Goal: Find contact information: Find contact information

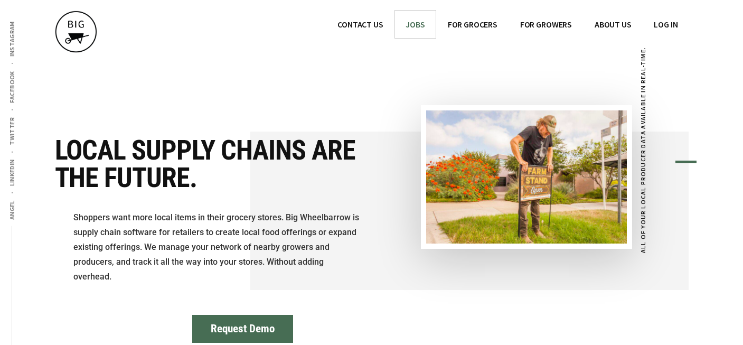
click at [416, 24] on span "JOBS" at bounding box center [414, 24] width 19 height 11
click at [367, 21] on span "CONTACT US" at bounding box center [359, 24] width 45 height 11
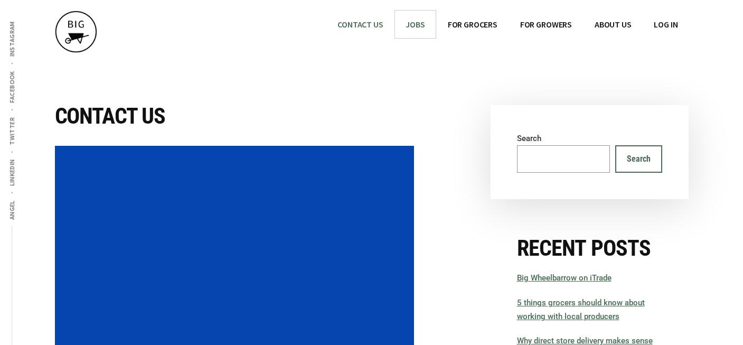
click at [412, 24] on span "JOBS" at bounding box center [414, 24] width 19 height 11
click at [624, 22] on span "ABOUT US" at bounding box center [612, 24] width 37 height 11
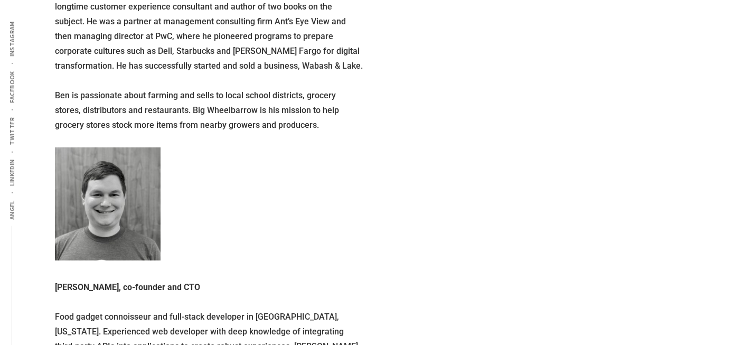
scroll to position [1259, 0]
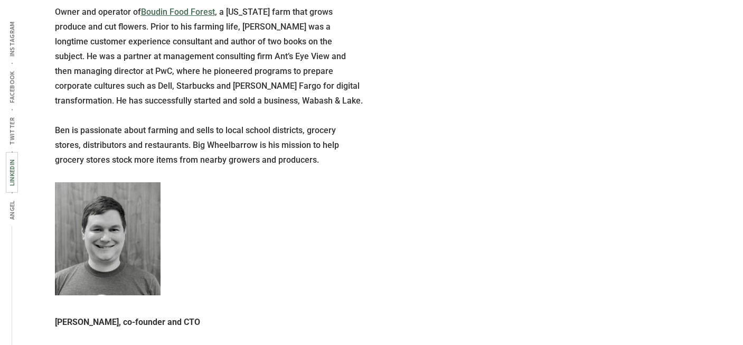
click at [12, 168] on span "LinkedIn" at bounding box center [12, 172] width 8 height 27
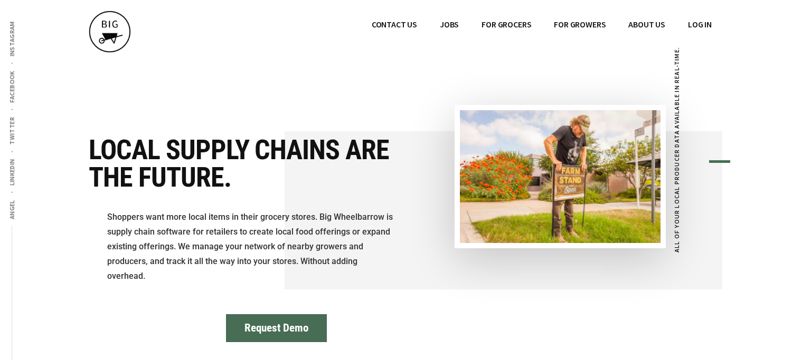
click at [272, 317] on button "Request Demo" at bounding box center [276, 329] width 101 height 28
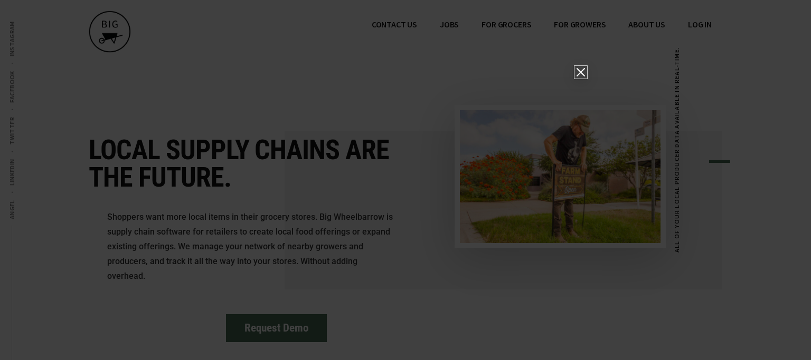
click at [580, 73] on icon "Close" at bounding box center [580, 72] width 8 height 8
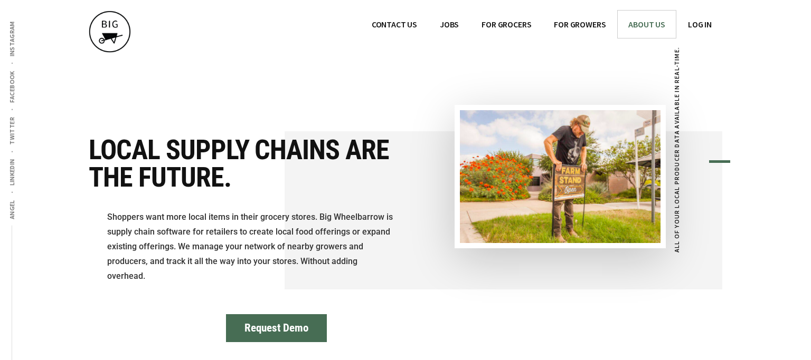
click at [649, 23] on span "ABOUT US" at bounding box center [646, 24] width 37 height 11
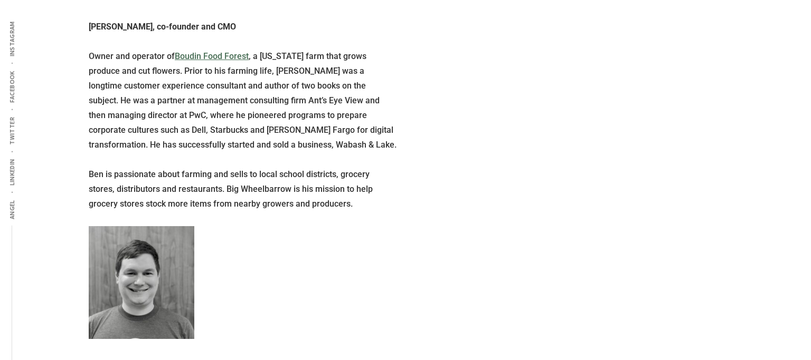
scroll to position [1315, 0]
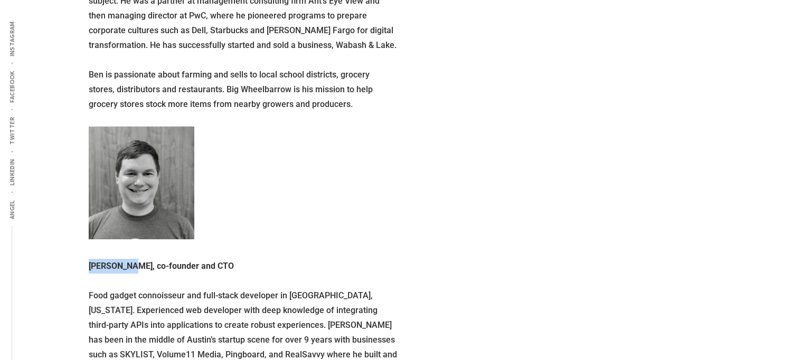
drag, startPoint x: 88, startPoint y: 236, endPoint x: 127, endPoint y: 241, distance: 38.8
click at [127, 261] on strong "Evan Alter, co-founder and CTO" at bounding box center [161, 266] width 145 height 10
copy strong "Evan Alter"
